Goal: Task Accomplishment & Management: Complete application form

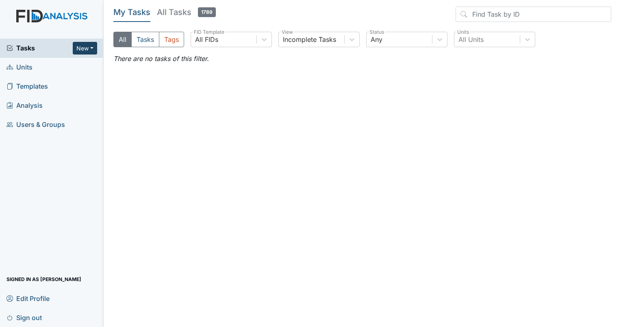
click at [91, 48] on button "New" at bounding box center [85, 48] width 24 height 13
click at [63, 67] on link "Form" at bounding box center [64, 65] width 64 height 13
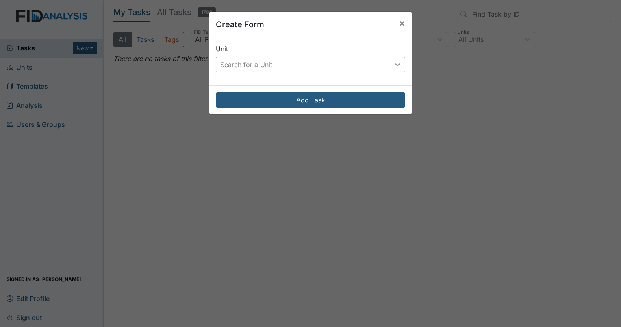
click at [393, 65] on icon at bounding box center [397, 65] width 8 height 8
click at [338, 65] on div "Search for a Unit" at bounding box center [303, 64] width 174 height 15
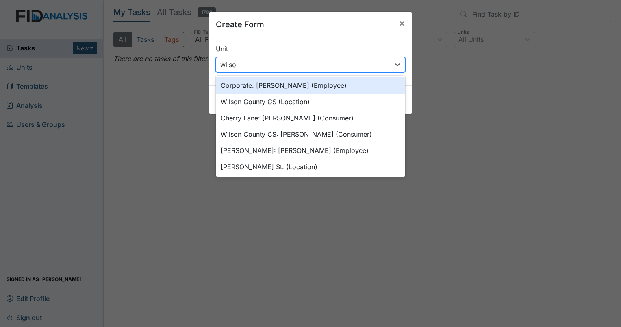
type input "[PERSON_NAME]"
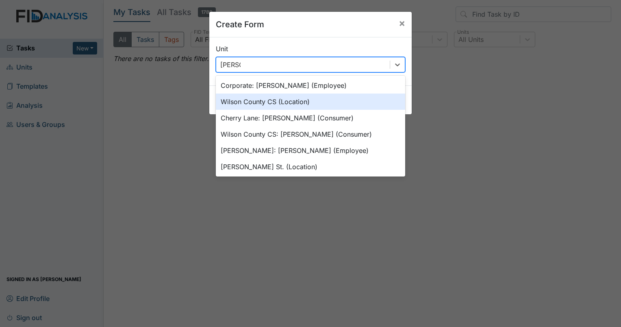
click at [299, 102] on div "Wilson County CS (Location)" at bounding box center [310, 101] width 189 height 16
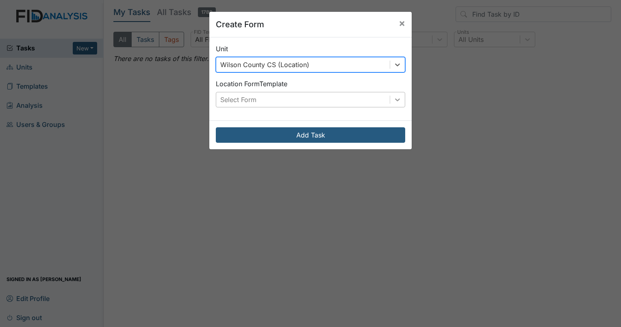
click at [395, 102] on icon at bounding box center [397, 99] width 8 height 8
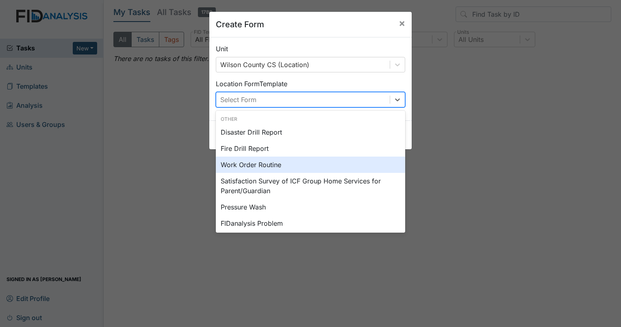
click at [245, 165] on div "Work Order Routine" at bounding box center [310, 164] width 189 height 16
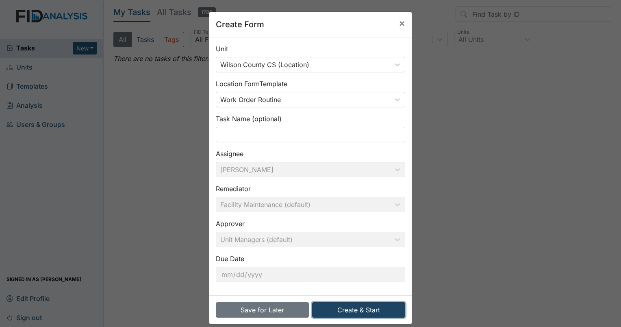
click at [349, 305] on button "Create & Start" at bounding box center [358, 309] width 93 height 15
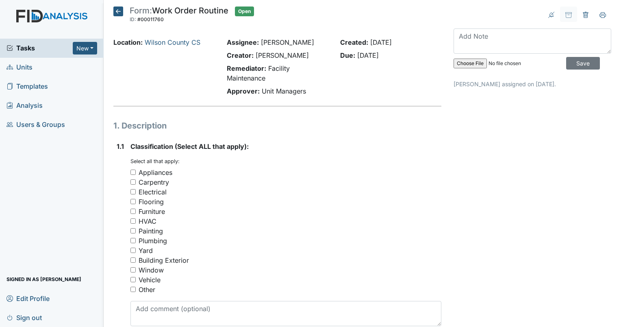
click at [132, 192] on input "Electrical" at bounding box center [132, 191] width 5 height 5
checkbox input "true"
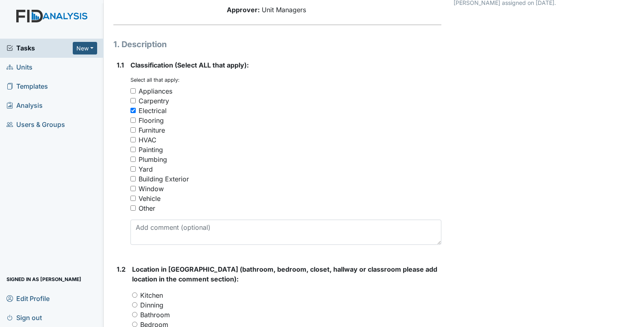
scroll to position [122, 0]
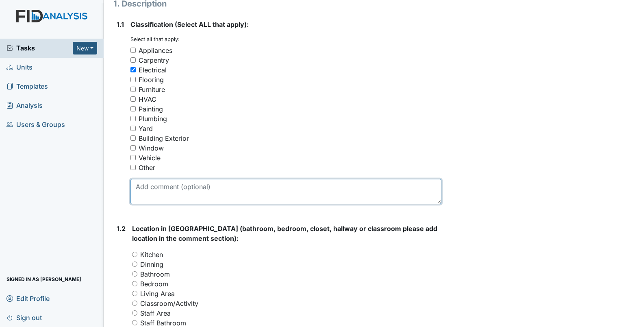
click at [182, 185] on textarea at bounding box center [285, 191] width 311 height 25
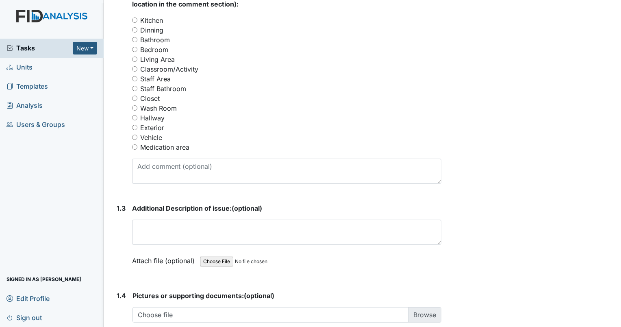
scroll to position [366, 0]
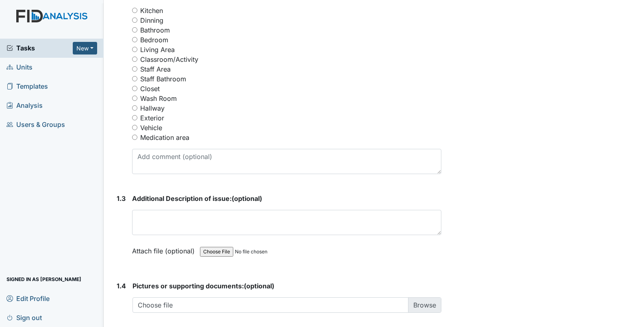
type textarea "Light bulbs in hallway are out"
drag, startPoint x: 136, startPoint y: 107, endPoint x: 152, endPoint y: 108, distance: 15.9
click at [138, 107] on div "Hallway" at bounding box center [286, 108] width 309 height 10
click at [136, 107] on input "Hallway" at bounding box center [134, 107] width 5 height 5
radio input "true"
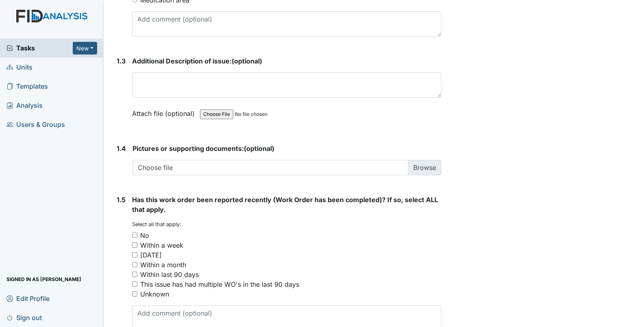
scroll to position [528, 0]
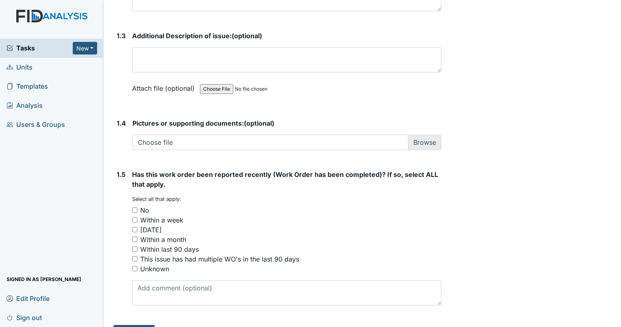
click at [133, 208] on input "No" at bounding box center [134, 209] width 5 height 5
checkbox input "true"
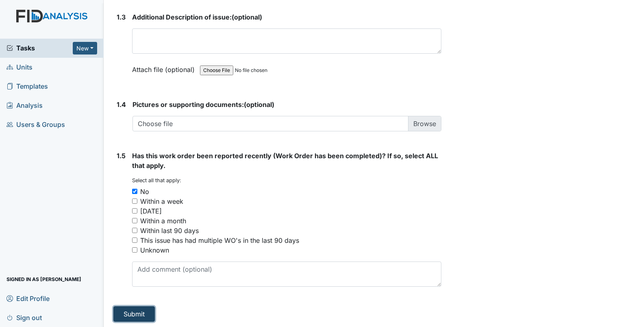
click at [143, 313] on button "Submit" at bounding box center [133, 313] width 41 height 15
